Goal: Task Accomplishment & Management: Manage account settings

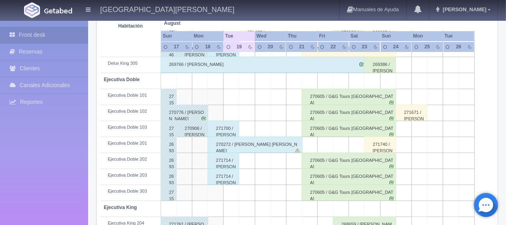
scroll to position [200, 0]
click at [234, 132] on div "271700 / [PERSON_NAME]" at bounding box center [223, 129] width 32 height 16
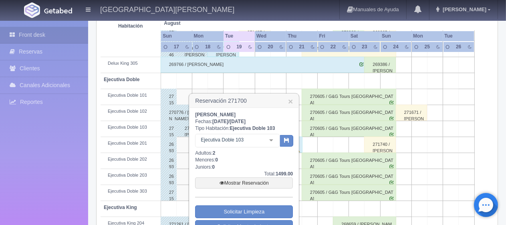
scroll to position [240, 0]
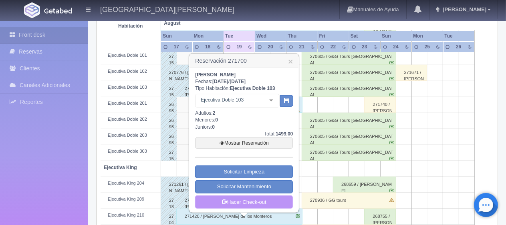
click at [256, 201] on link "Hacer Check-out" at bounding box center [244, 203] width 98 height 14
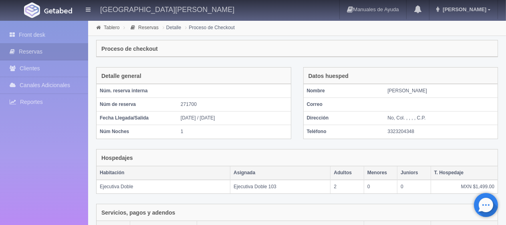
scroll to position [135, 0]
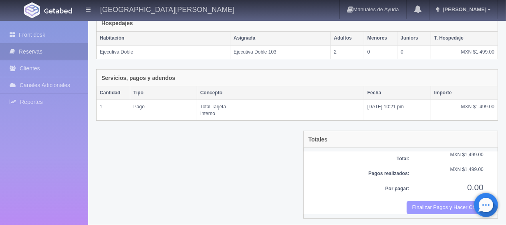
click at [416, 204] on button "Finalizar Pagos y Hacer Checkout" at bounding box center [445, 207] width 77 height 13
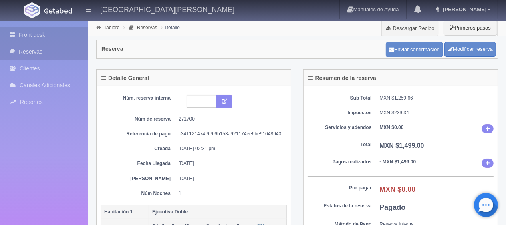
click at [35, 34] on link "Front desk" at bounding box center [44, 35] width 88 height 16
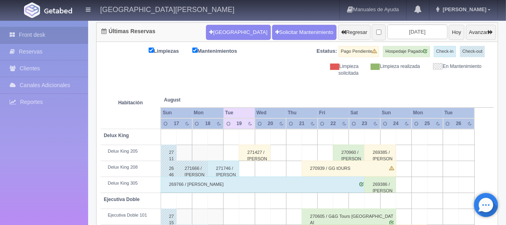
scroll to position [120, 0]
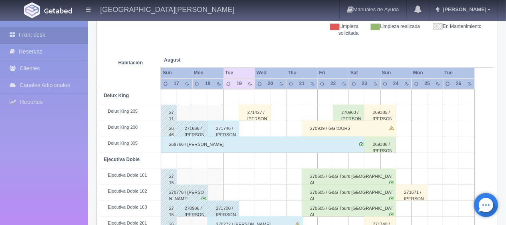
click at [181, 144] on div "269766 / Daniel suarez" at bounding box center [263, 145] width 205 height 16
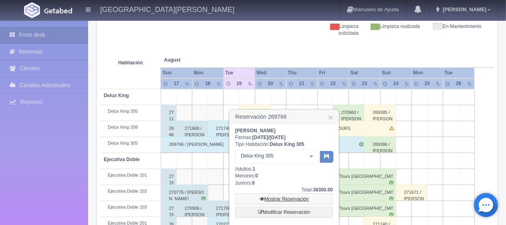
click at [293, 196] on link "Mostrar Reservación" at bounding box center [284, 199] width 98 height 11
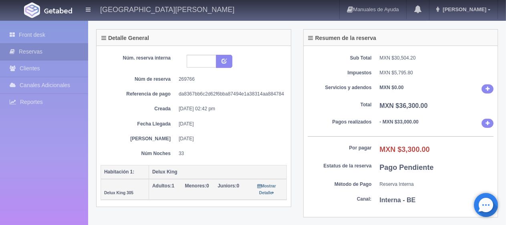
scroll to position [80, 0]
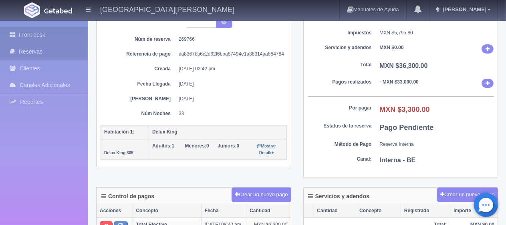
click at [61, 35] on link "Front desk" at bounding box center [44, 35] width 88 height 16
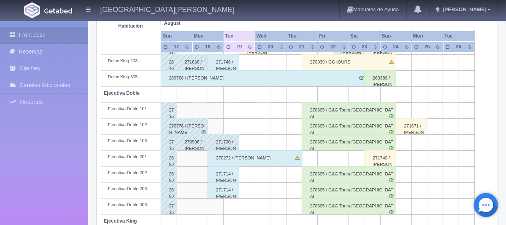
scroll to position [107, 0]
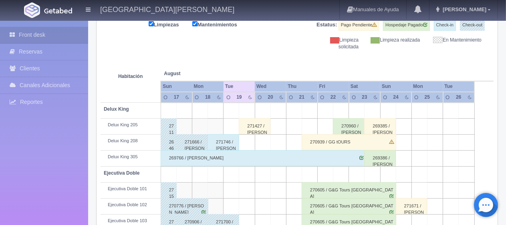
click at [382, 151] on div "269386 / [PERSON_NAME]" at bounding box center [380, 159] width 32 height 16
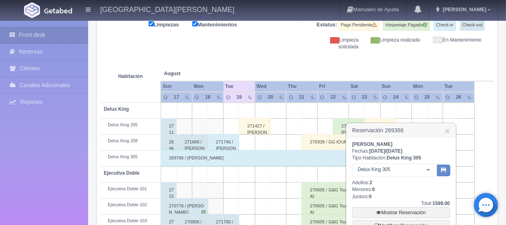
click at [444, 129] on h3 "Reservación 269386 ×" at bounding box center [400, 131] width 109 height 14
click at [448, 129] on link "×" at bounding box center [447, 131] width 5 height 8
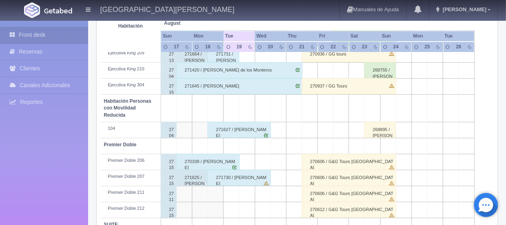
scroll to position [427, 0]
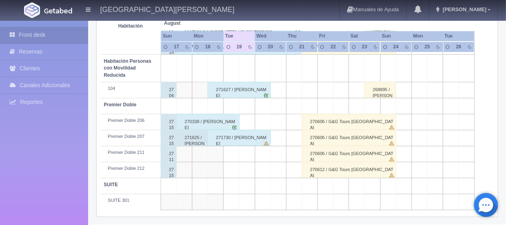
click at [380, 205] on td at bounding box center [388, 202] width 16 height 16
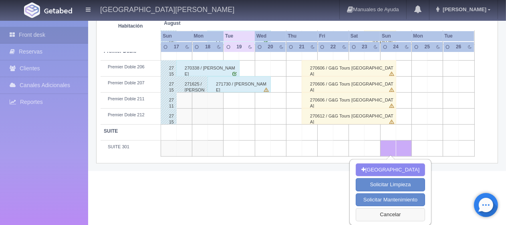
click at [386, 217] on button "Cancelar" at bounding box center [390, 215] width 69 height 13
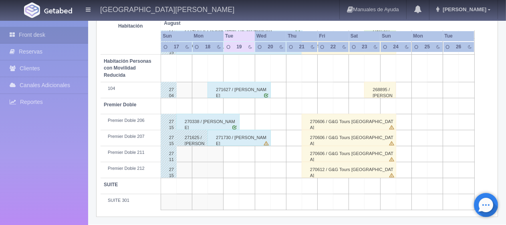
click at [375, 200] on td at bounding box center [372, 202] width 16 height 16
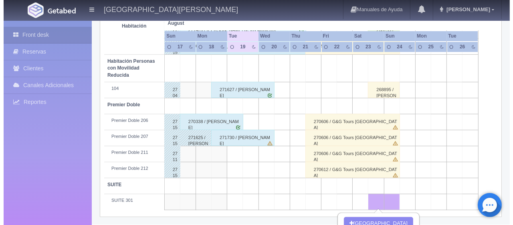
scroll to position [481, 0]
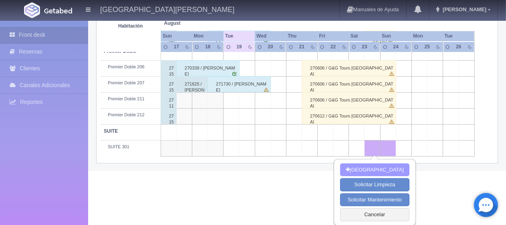
click at [379, 169] on button "[GEOGRAPHIC_DATA]" at bounding box center [374, 170] width 69 height 13
type input "23-08-2025"
type input "24-08-2025"
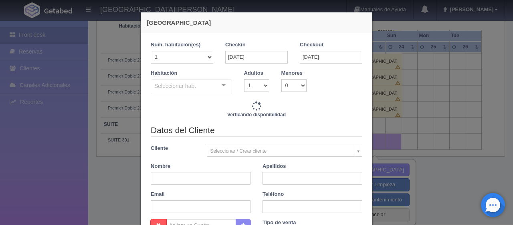
checkbox input "false"
click at [163, 179] on input "text" at bounding box center [201, 178] width 100 height 13
type input "2400.00"
checkbox input "false"
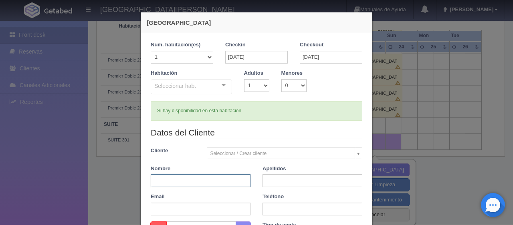
type input "prueba"
checkbox input "false"
click at [269, 181] on input "text" at bounding box center [312, 181] width 100 height 13
type input "prueba"
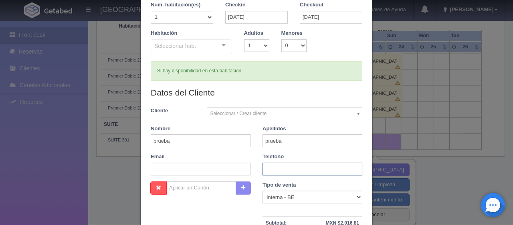
click at [300, 170] on input "text" at bounding box center [312, 169] width 100 height 13
type input "."
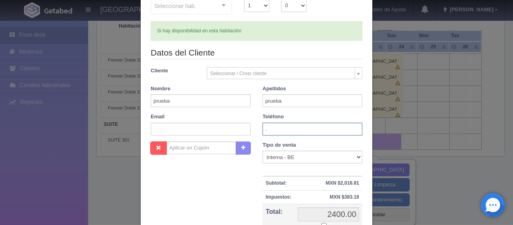
scroll to position [167, 0]
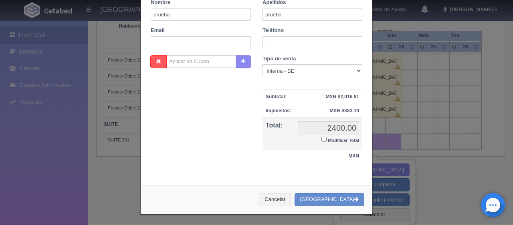
click at [321, 139] on input "Modificar Total" at bounding box center [323, 139] width 5 height 5
checkbox input "true"
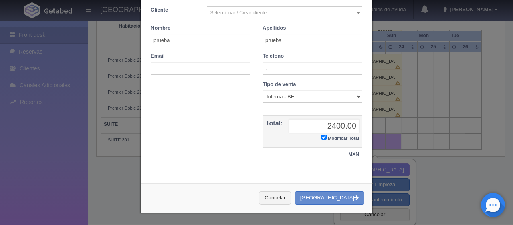
scroll to position [139, 0]
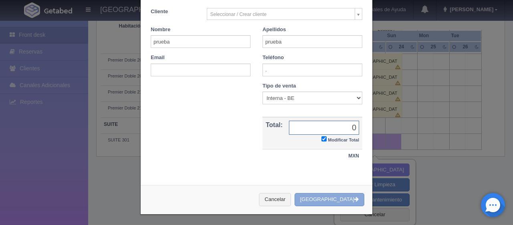
type input "0"
click at [328, 201] on button "[GEOGRAPHIC_DATA]" at bounding box center [329, 199] width 70 height 13
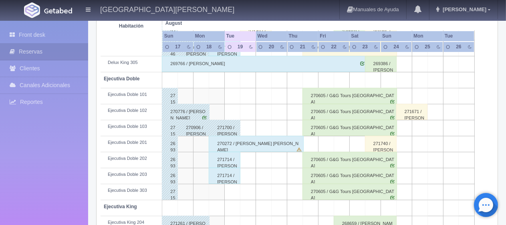
scroll to position [161, 0]
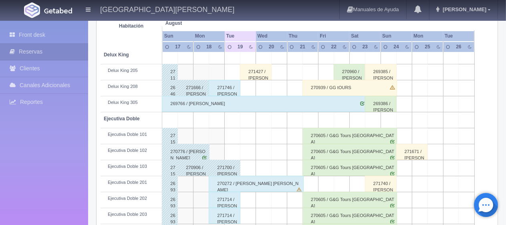
click at [383, 105] on div "269386 / [PERSON_NAME]" at bounding box center [381, 104] width 32 height 16
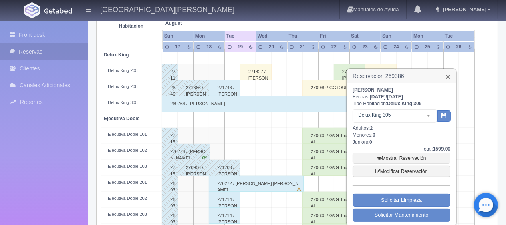
click at [449, 76] on link "×" at bounding box center [447, 76] width 5 height 8
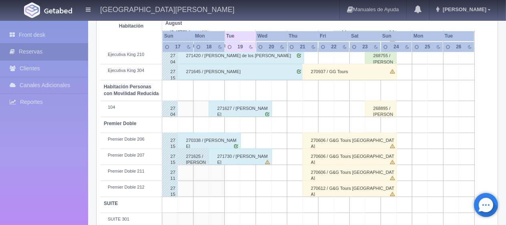
scroll to position [441, 0]
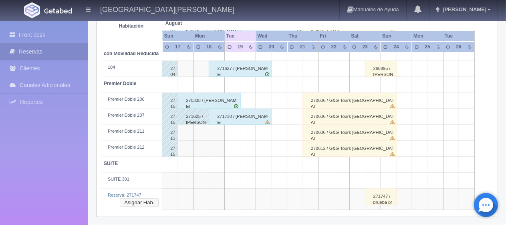
click at [131, 204] on button "Asignar Hab." at bounding box center [139, 203] width 39 height 9
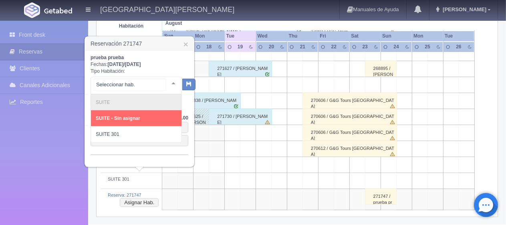
click at [150, 91] on div "SUITE SUITE - Sin asignar SUITE 301 No elements found. Consider changing the se…" at bounding box center [136, 86] width 91 height 18
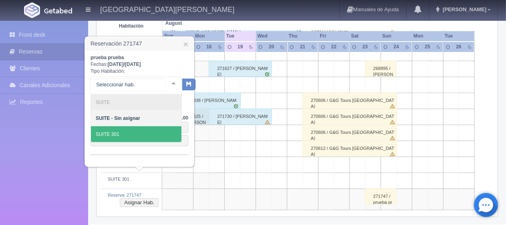
click at [147, 134] on span "SUITE 301" at bounding box center [136, 135] width 91 height 16
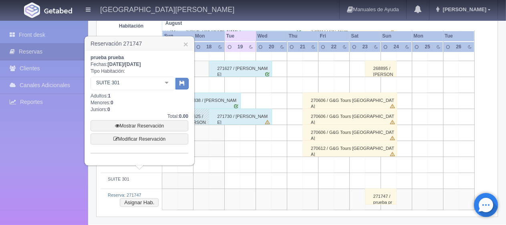
click at [189, 87] on div "prueba prueba Fechas: 2025-08-23 / 2025-08-24 Tipo Habitación: SUITE 301 SUITE …" at bounding box center [139, 108] width 109 height 115
click at [182, 84] on icon "button" at bounding box center [181, 83] width 5 height 5
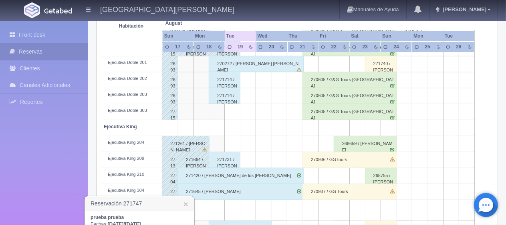
scroll to position [241, 0]
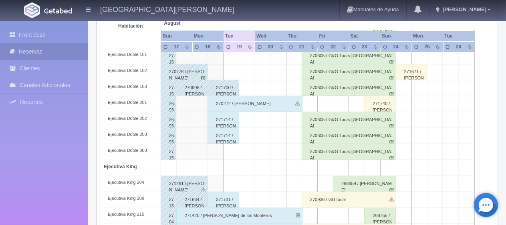
scroll to position [241, 0]
click at [381, 100] on div "271740 / [PERSON_NAME]" at bounding box center [380, 104] width 32 height 16
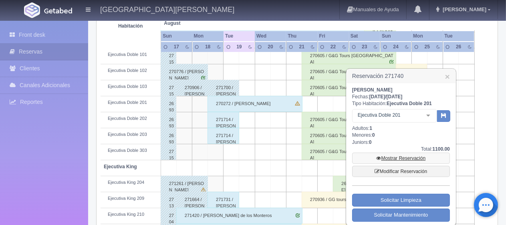
click at [389, 156] on link "Mostrar Reservación" at bounding box center [401, 158] width 98 height 11
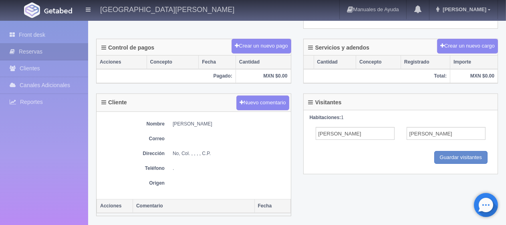
scroll to position [69, 0]
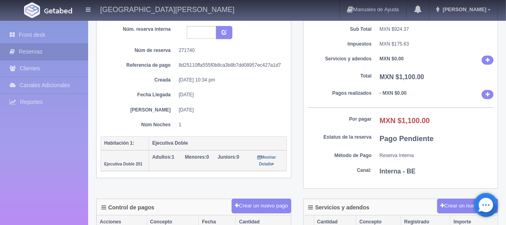
drag, startPoint x: 199, startPoint y: 79, endPoint x: 237, endPoint y: 79, distance: 37.7
click at [237, 79] on dd "[DATE] 10:34 pm" at bounding box center [230, 80] width 102 height 7
click at [236, 82] on dd "[DATE] 10:34 pm" at bounding box center [230, 80] width 102 height 7
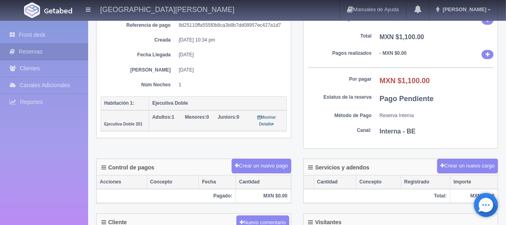
scroll to position [0, 0]
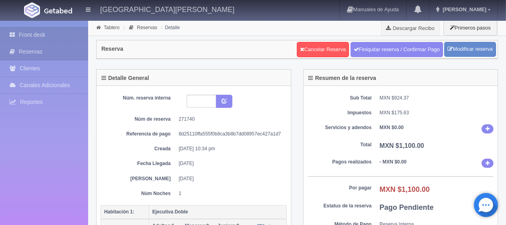
click at [60, 34] on link "Front desk" at bounding box center [44, 35] width 88 height 16
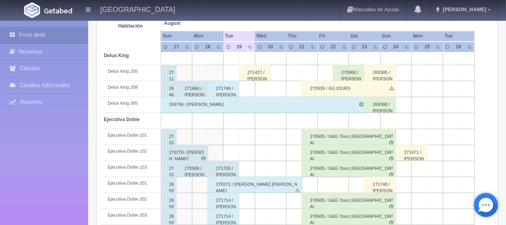
scroll to position [200, 0]
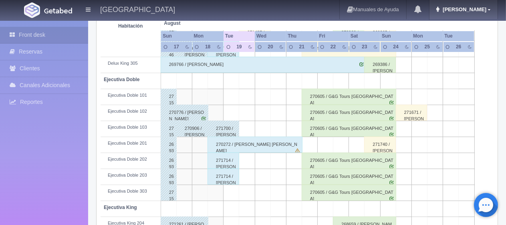
click at [481, 14] on link "Jessica" at bounding box center [463, 9] width 68 height 19
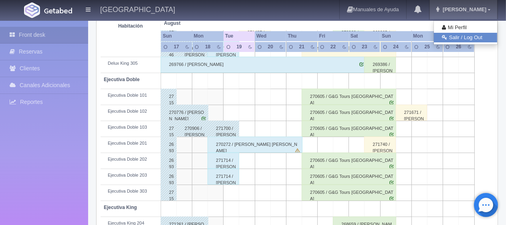
click at [473, 33] on link "Salir / Log Out" at bounding box center [465, 38] width 63 height 10
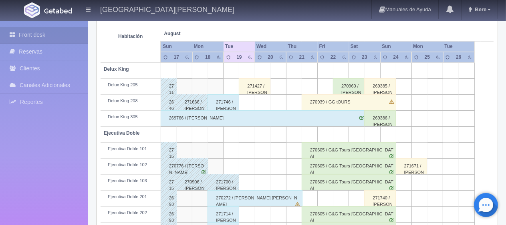
scroll to position [107, 0]
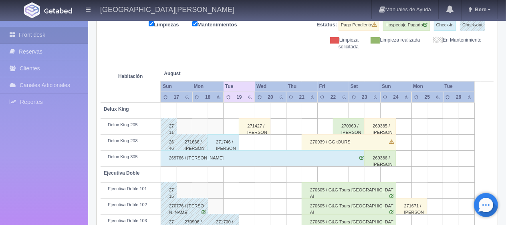
click at [254, 130] on div "271427 / [PERSON_NAME]" at bounding box center [255, 127] width 32 height 16
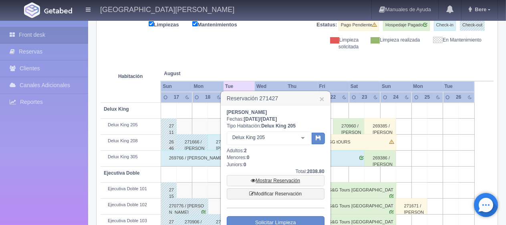
click at [277, 179] on link "Mostrar Reservación" at bounding box center [276, 180] width 98 height 11
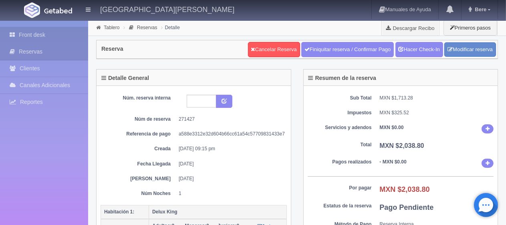
click at [11, 35] on icon at bounding box center [14, 35] width 9 height 8
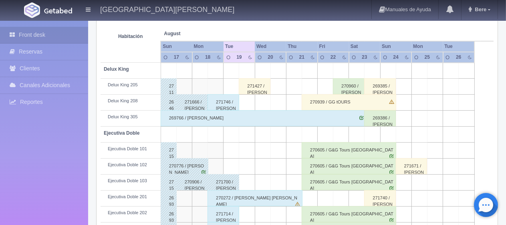
scroll to position [26, 0]
